Goal: Check status: Check status

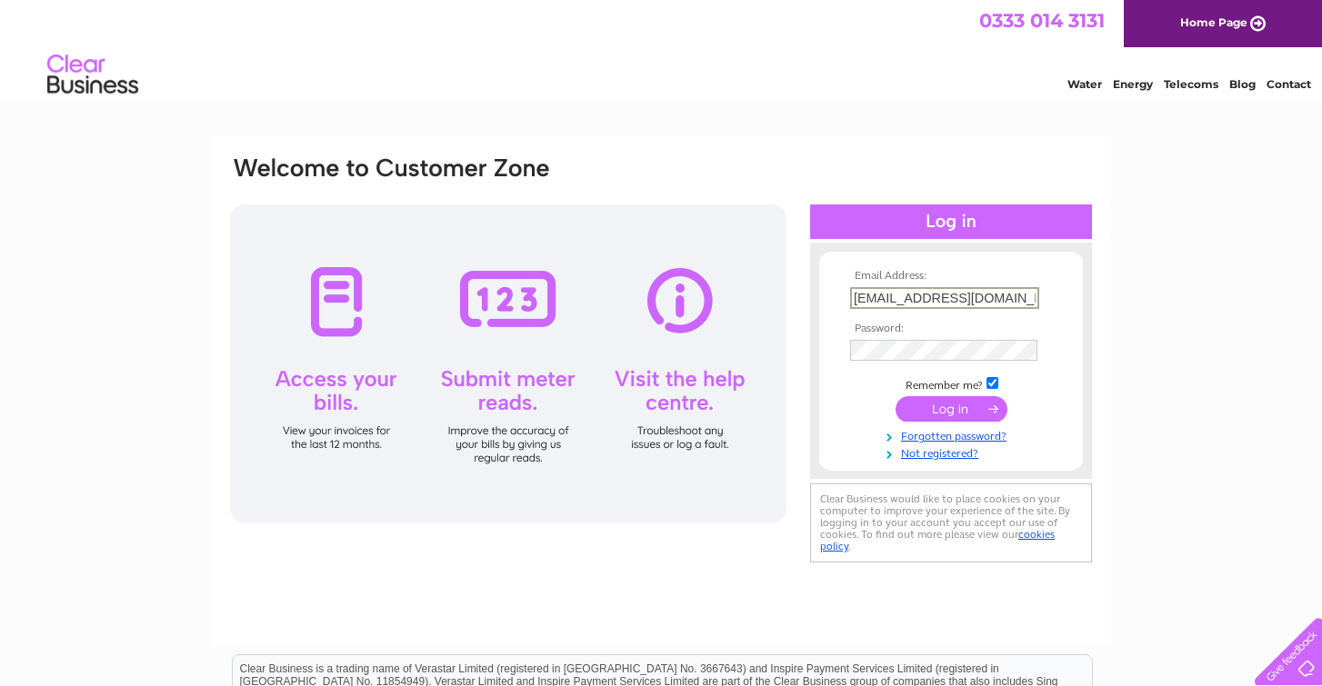
type input "spraybakejrc@yahoo.co.uk"
click at [957, 407] on input "submit" at bounding box center [951, 408] width 112 height 25
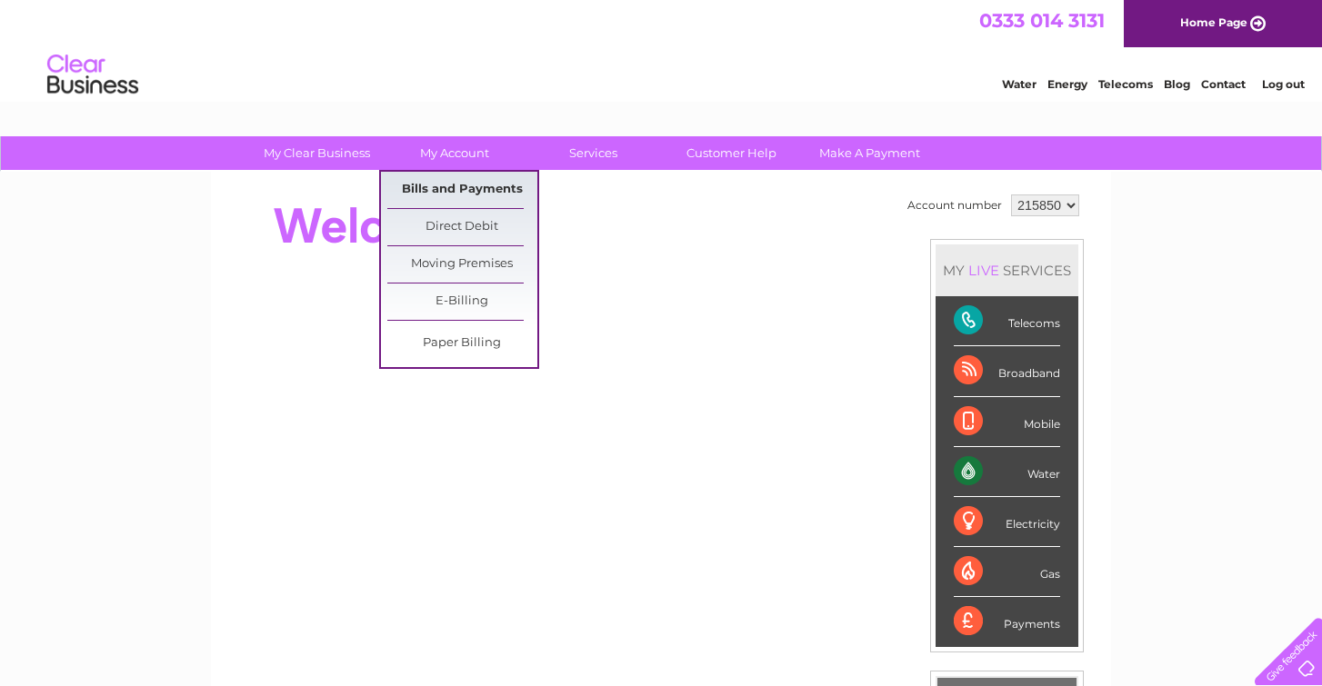
click at [450, 188] on link "Bills and Payments" at bounding box center [462, 190] width 150 height 36
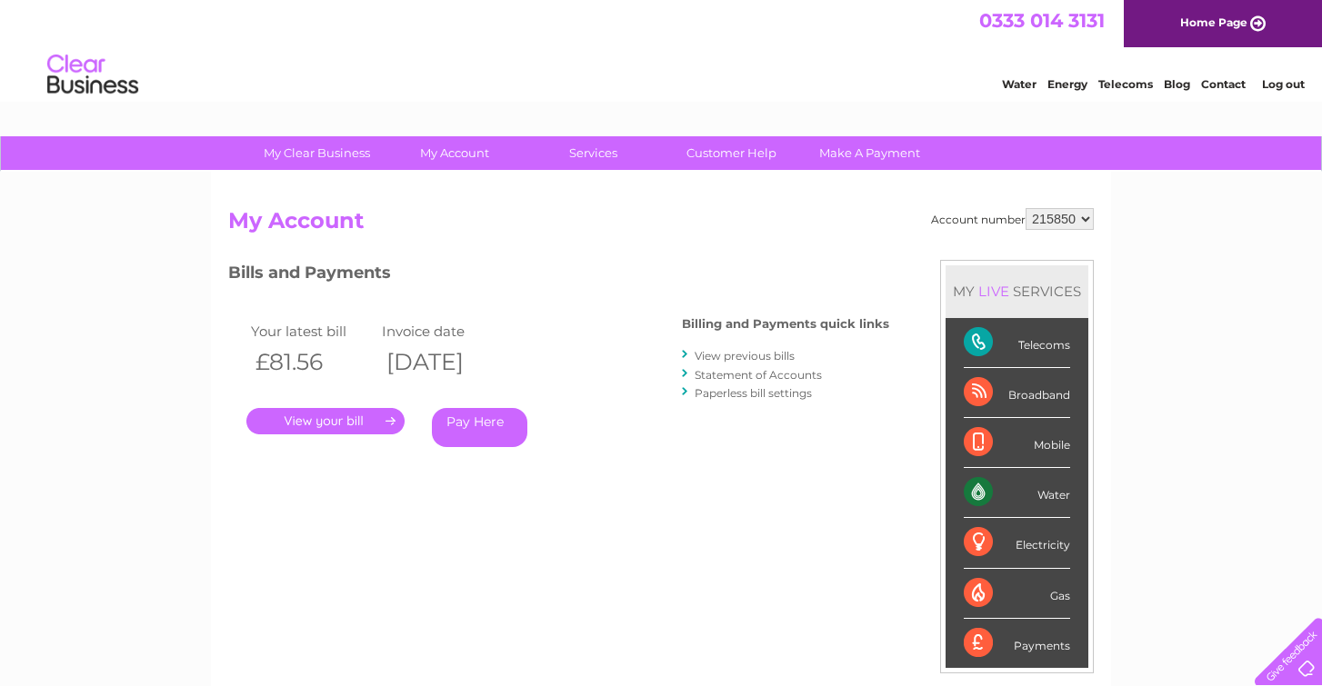
click at [367, 415] on link "." at bounding box center [325, 421] width 158 height 26
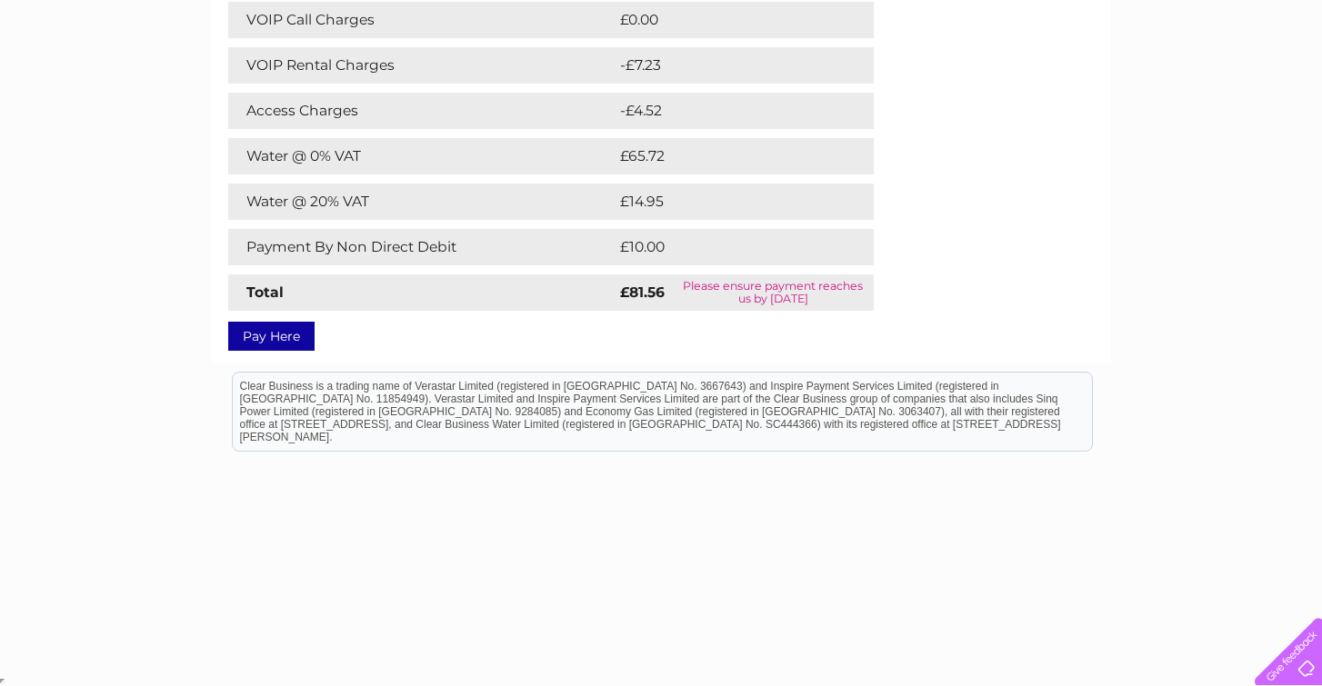
scroll to position [373, 0]
